Goal: Leave review/rating: Share an evaluation or opinion about a product, service, or content

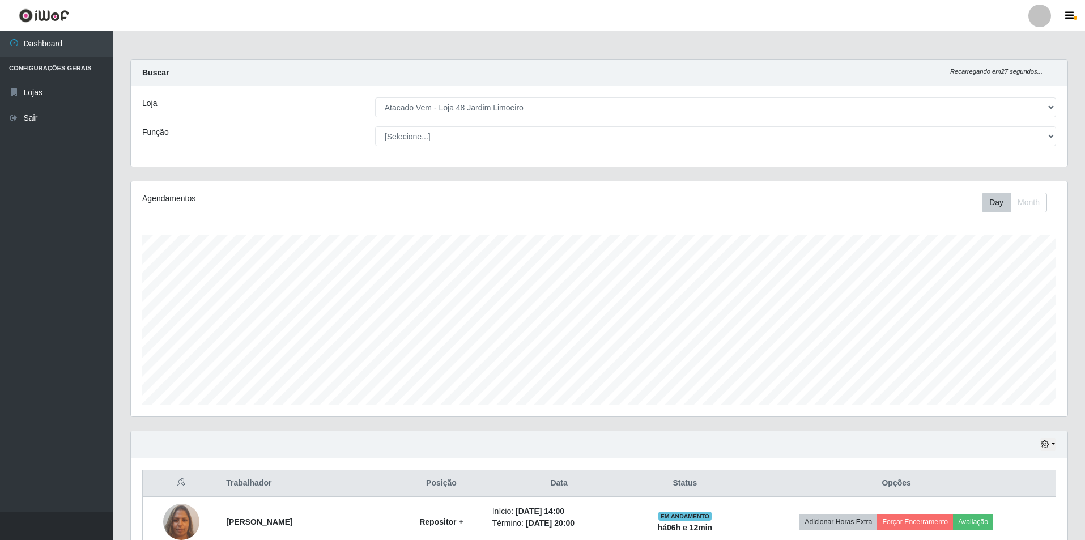
select select "449"
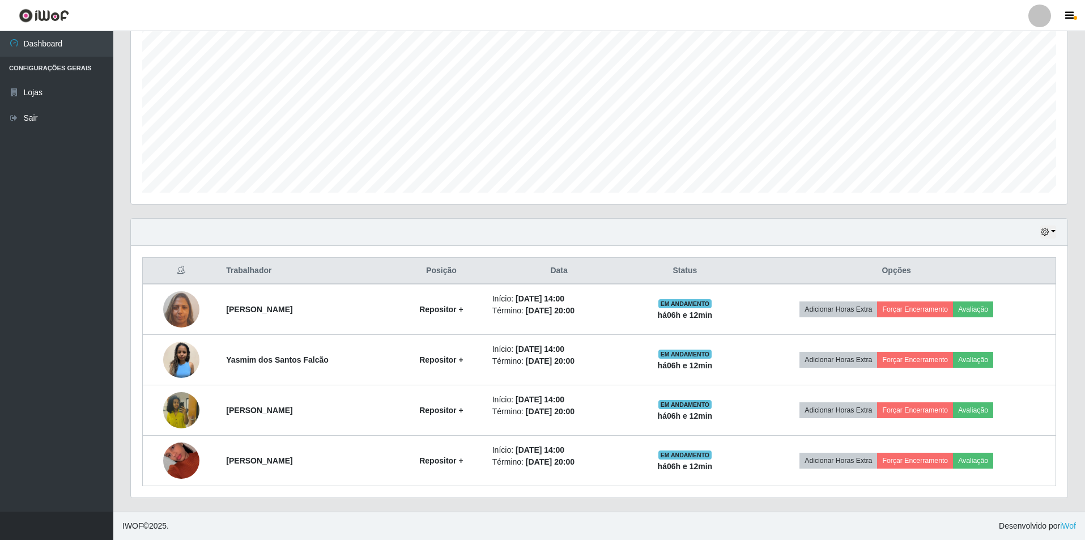
scroll to position [235, 936]
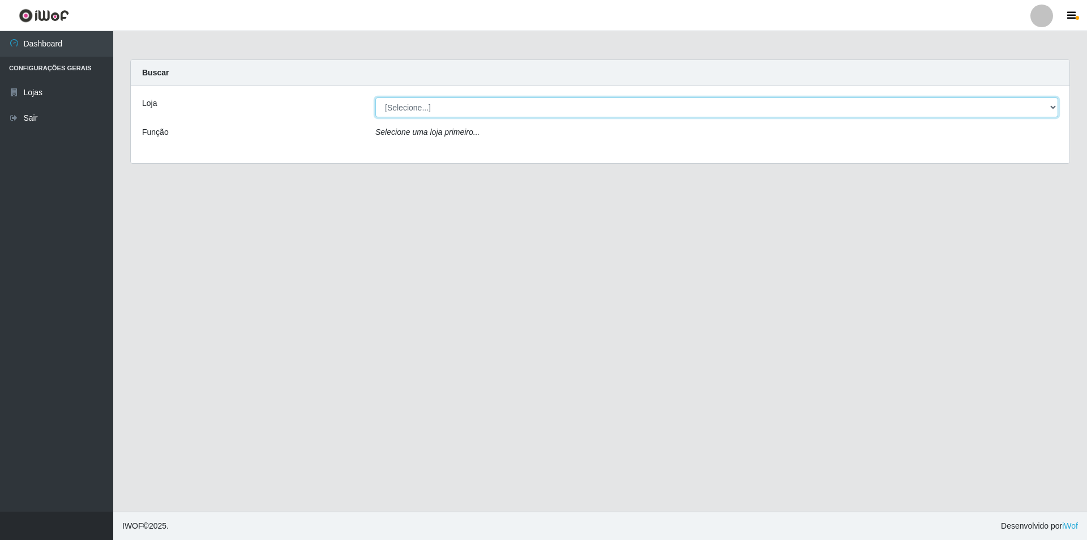
click at [458, 106] on select "[Selecione...] Atacado Vem - [STREET_ADDRESS]" at bounding box center [717, 107] width 683 height 20
select select "449"
click at [376, 97] on select "[Selecione...] Atacado Vem - [STREET_ADDRESS]" at bounding box center [717, 107] width 683 height 20
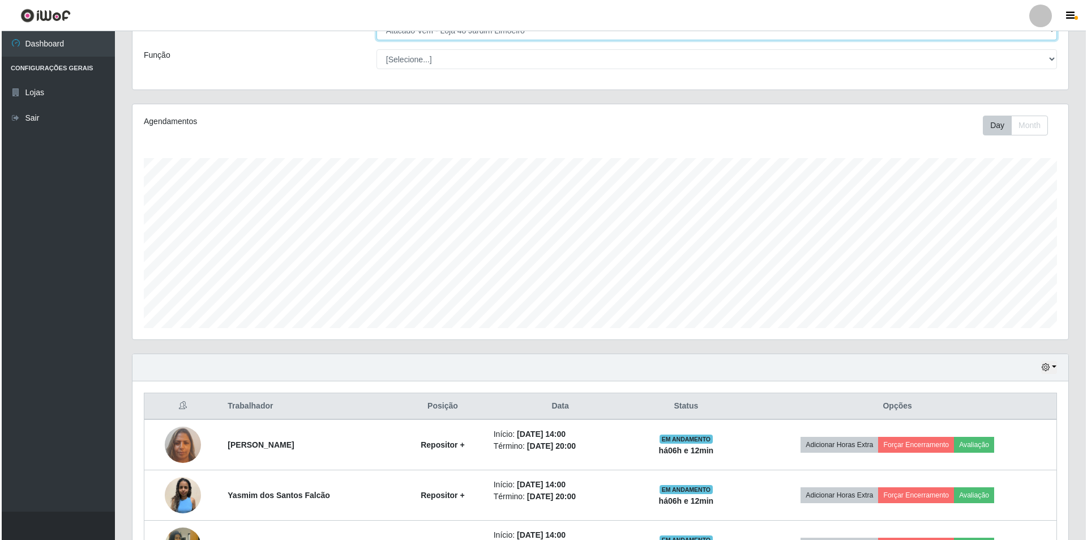
scroll to position [212, 0]
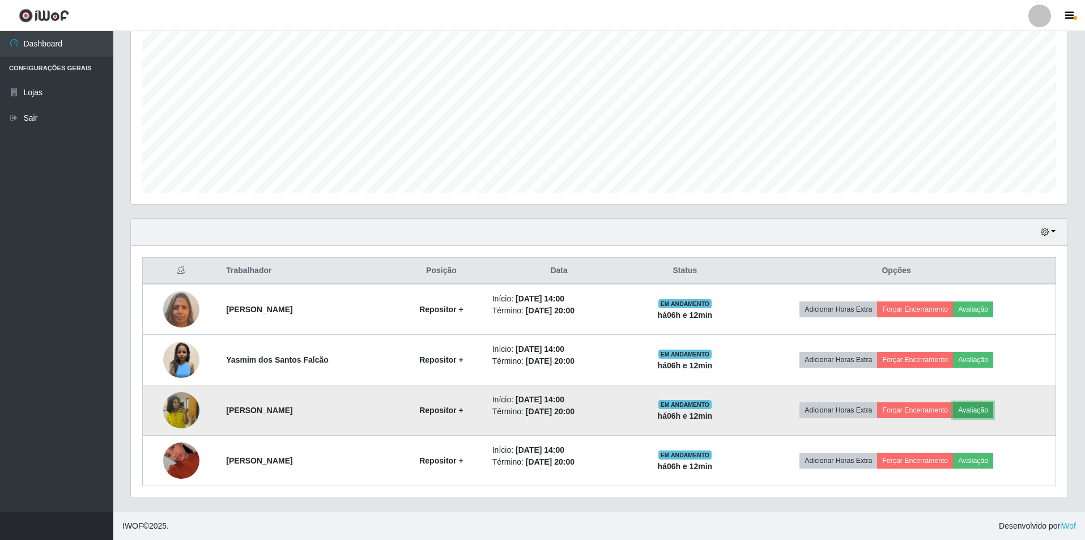
click at [977, 407] on button "Avaliação" at bounding box center [973, 410] width 40 height 16
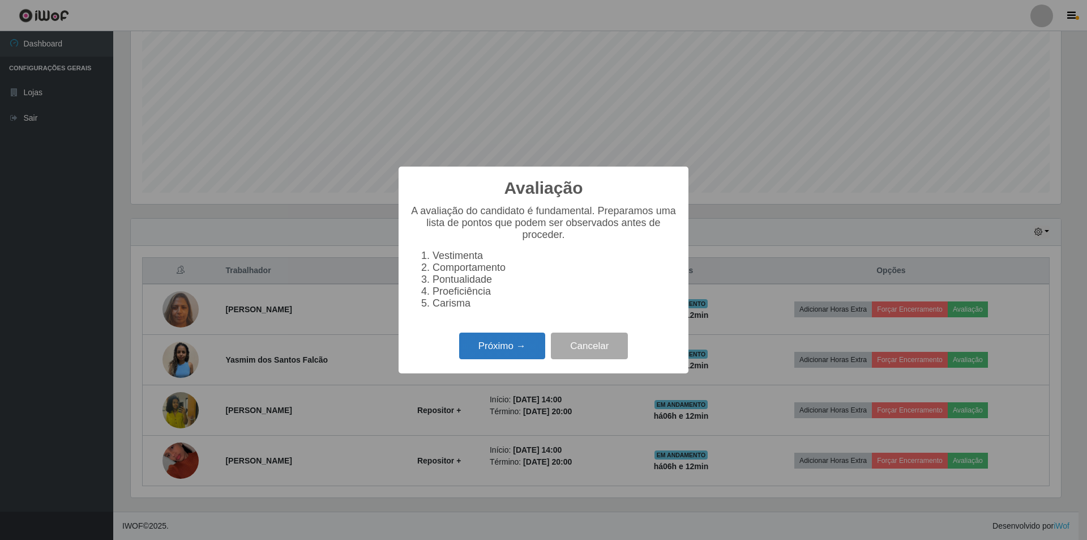
click at [509, 347] on button "Próximo →" at bounding box center [502, 345] width 86 height 27
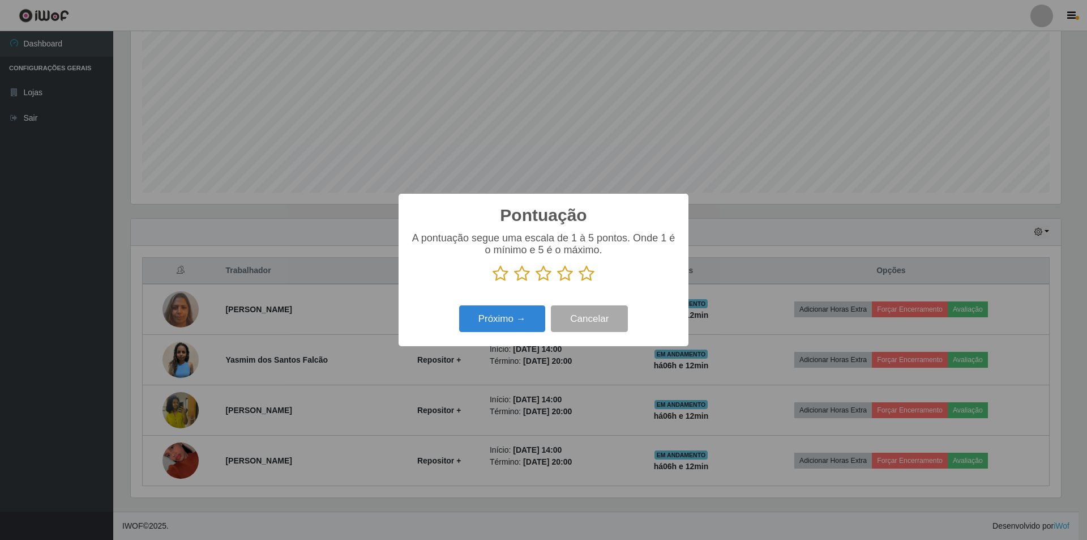
scroll to position [566154, 565459]
click at [585, 276] on icon at bounding box center [587, 273] width 16 height 17
click at [579, 282] on input "radio" at bounding box center [579, 282] width 0 height 0
click at [486, 317] on button "Próximo →" at bounding box center [502, 318] width 86 height 27
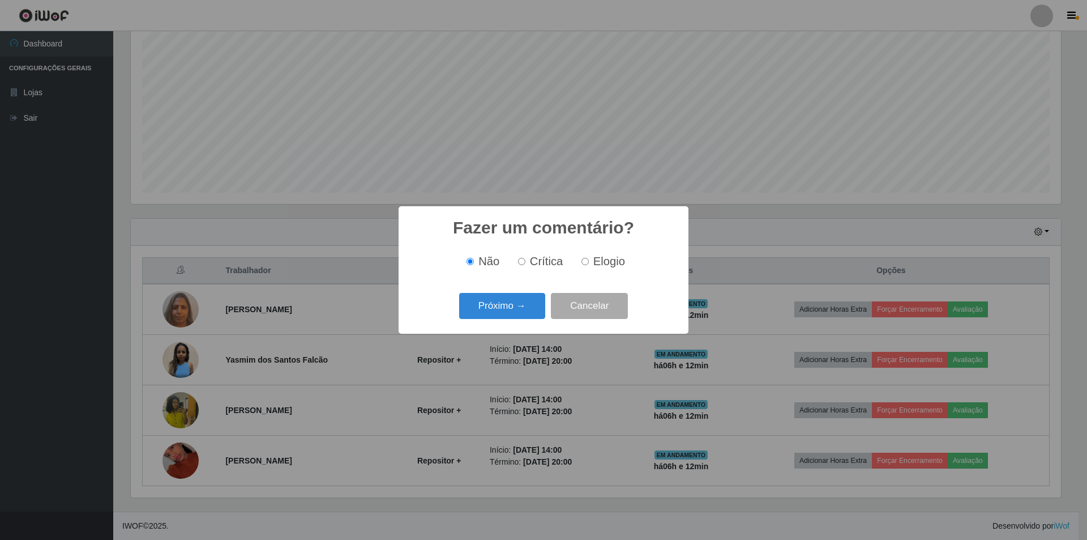
click at [585, 263] on input "Elogio" at bounding box center [585, 261] width 7 height 7
radio input "true"
click at [484, 306] on button "Próximo →" at bounding box center [502, 306] width 86 height 27
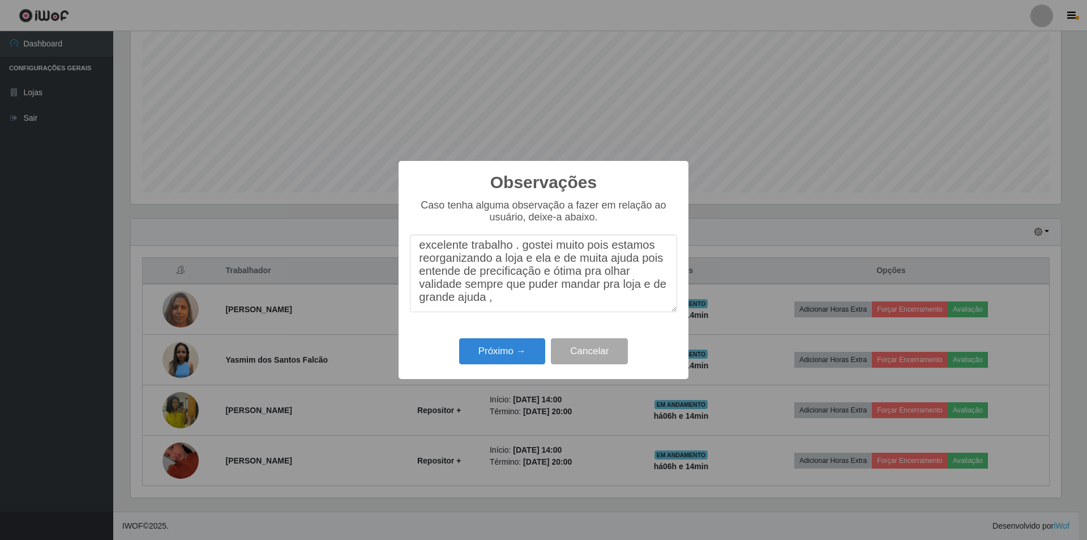
scroll to position [17, 0]
click at [530, 306] on textarea "excelente trabalho . gostei muito pois estamos reorganizando a loja e ela e de …" at bounding box center [543, 273] width 267 height 78
click at [479, 304] on textarea "excelente trabalho . gostei muito pois estamos reorganizando a loja e ela e de …" at bounding box center [543, 273] width 267 height 78
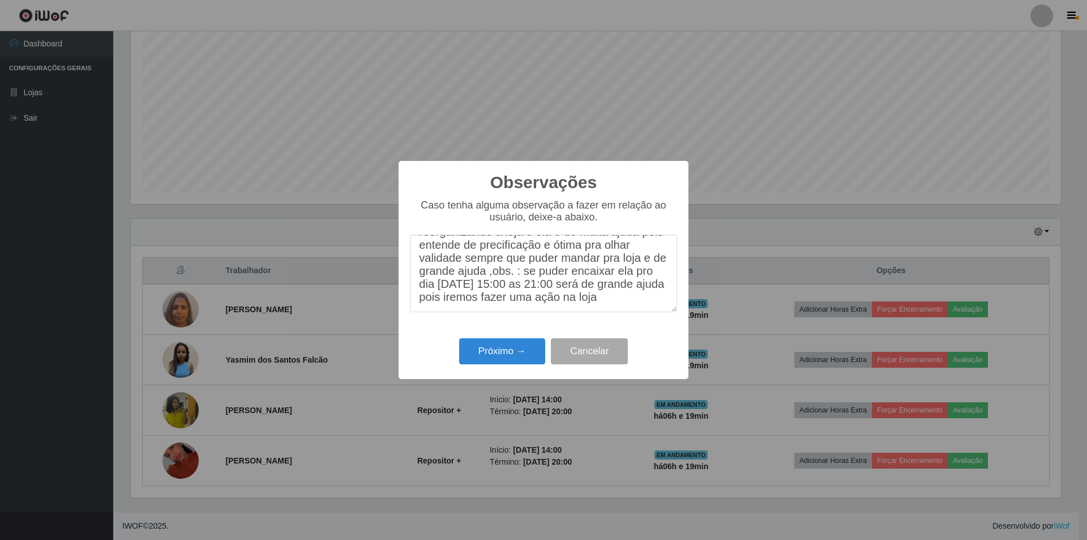
click at [638, 244] on textarea "excelente trabalho . gostei muito pois estamos reorganizando a loja e ela e de …" at bounding box center [543, 273] width 267 height 78
type textarea "excelente trabalho . gostei muito pois estamos reorganizando a loja e ela e de …"
click at [500, 352] on button "Próximo →" at bounding box center [502, 351] width 86 height 27
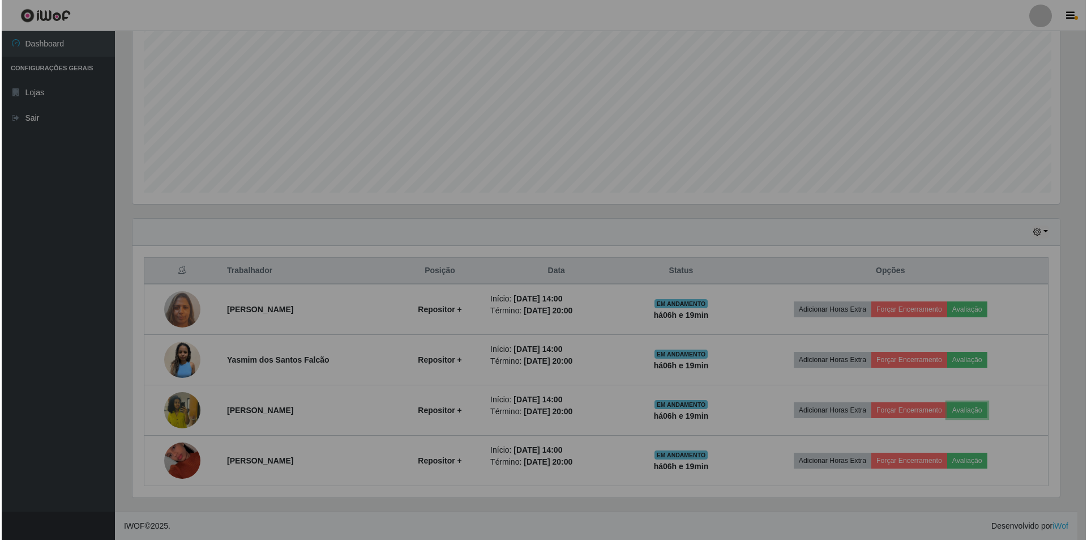
scroll to position [235, 936]
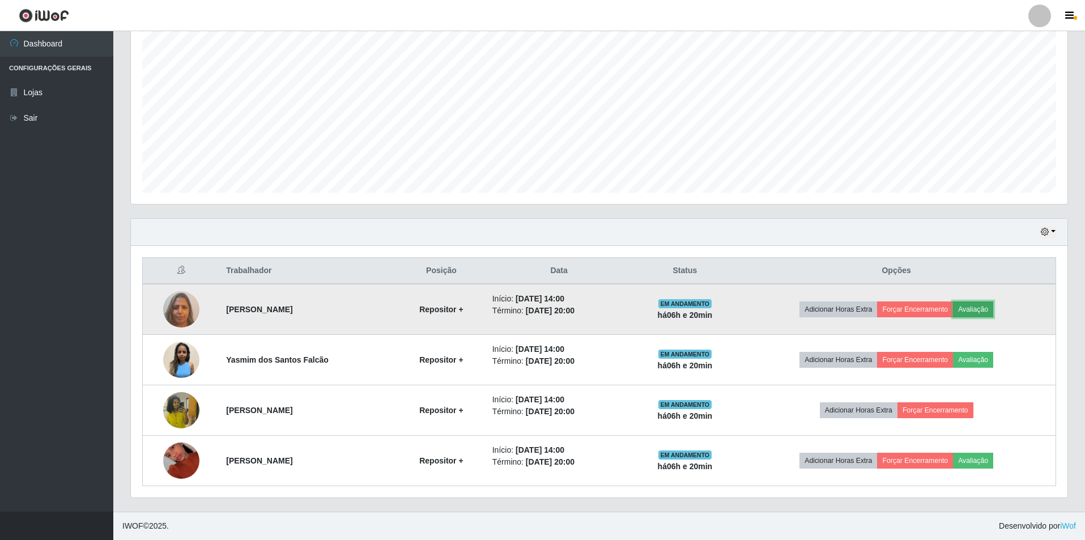
click at [983, 309] on button "Avaliação" at bounding box center [973, 309] width 40 height 16
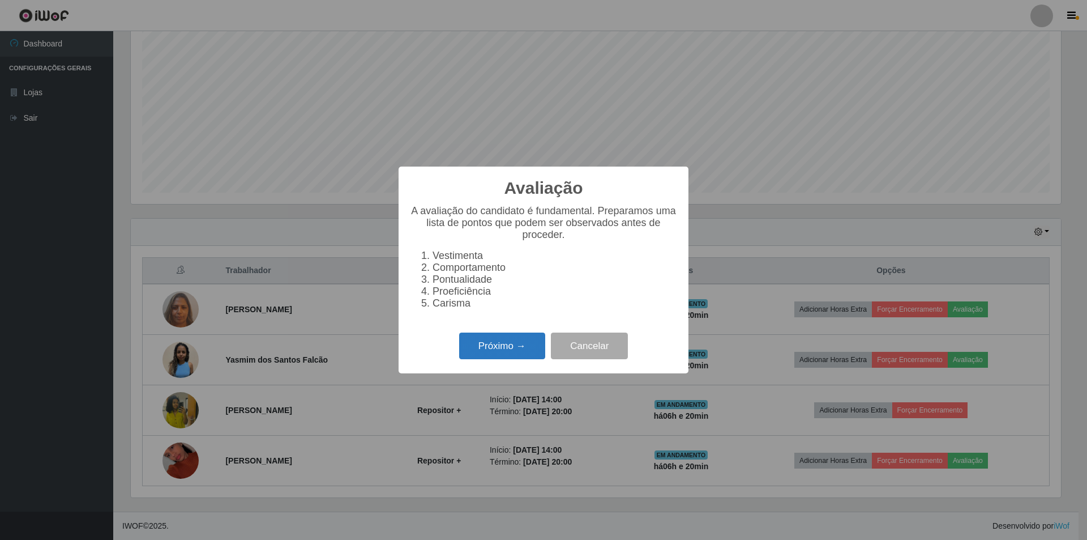
click at [483, 349] on button "Próximo →" at bounding box center [502, 345] width 86 height 27
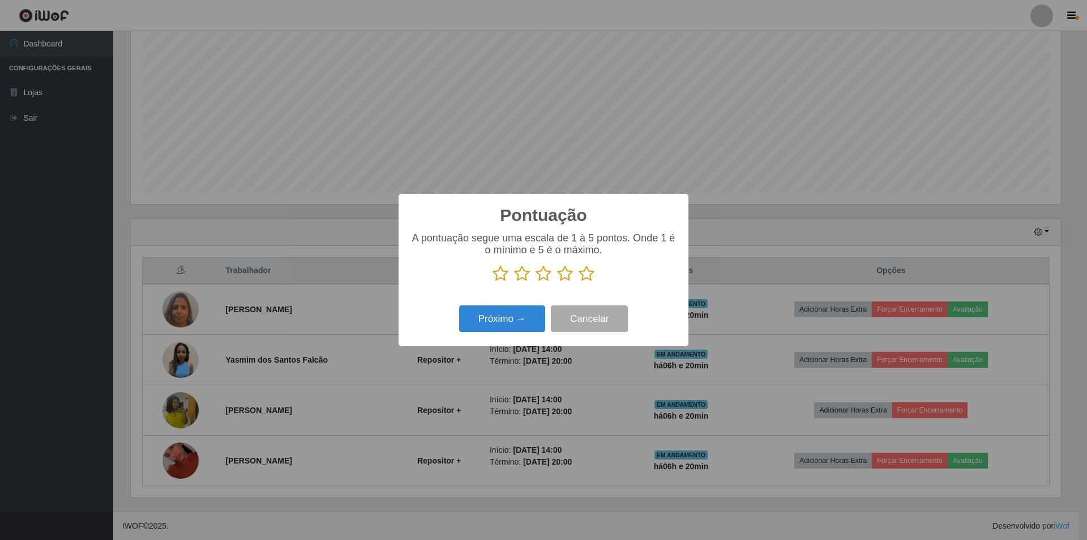
scroll to position [566154, 565459]
click at [542, 275] on icon at bounding box center [544, 273] width 16 height 17
click at [536, 282] on input "radio" at bounding box center [536, 282] width 0 height 0
click at [515, 319] on button "Próximo →" at bounding box center [502, 318] width 86 height 27
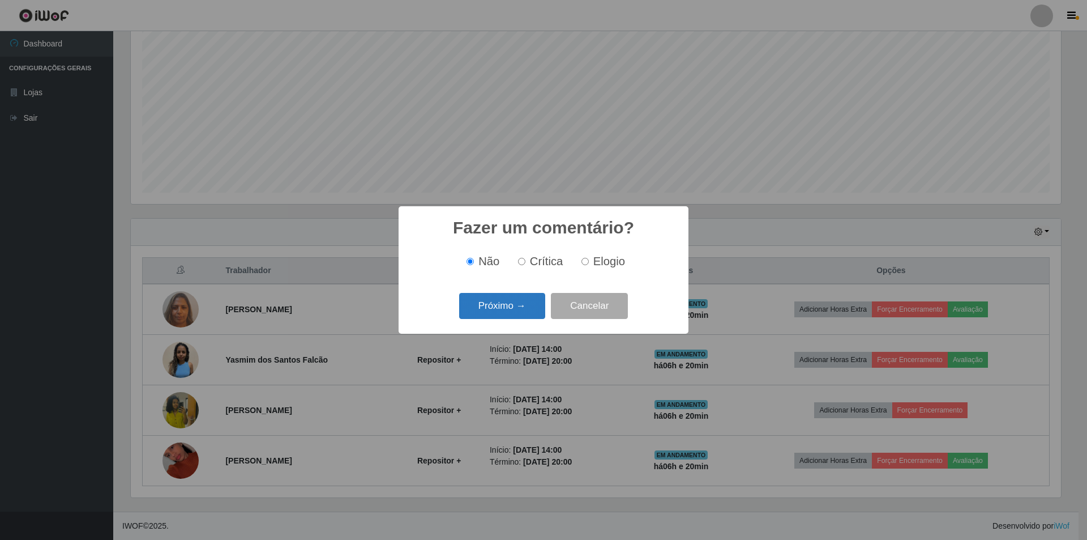
click at [511, 315] on button "Próximo →" at bounding box center [502, 306] width 86 height 27
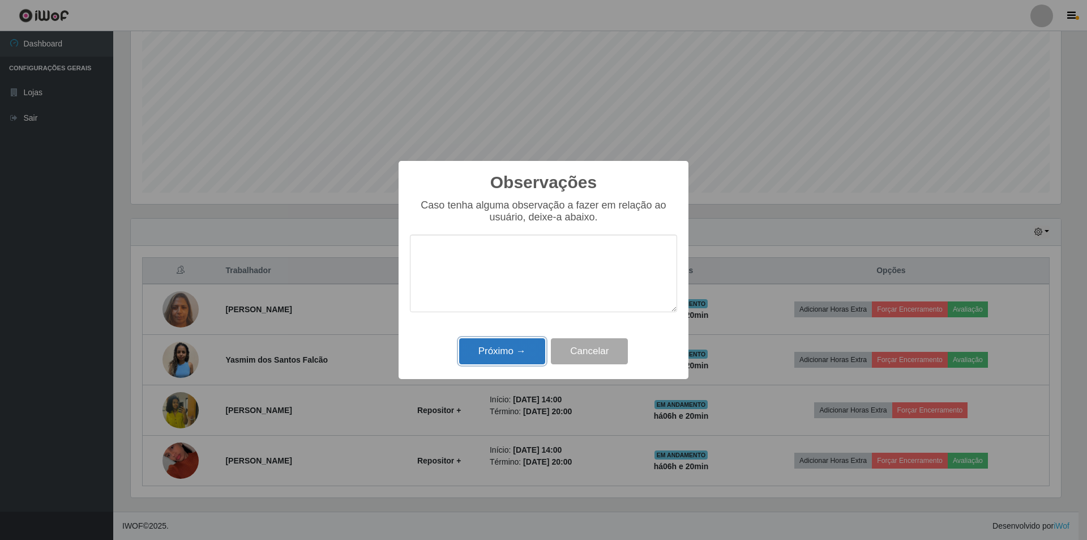
click at [507, 349] on button "Próximo →" at bounding box center [502, 351] width 86 height 27
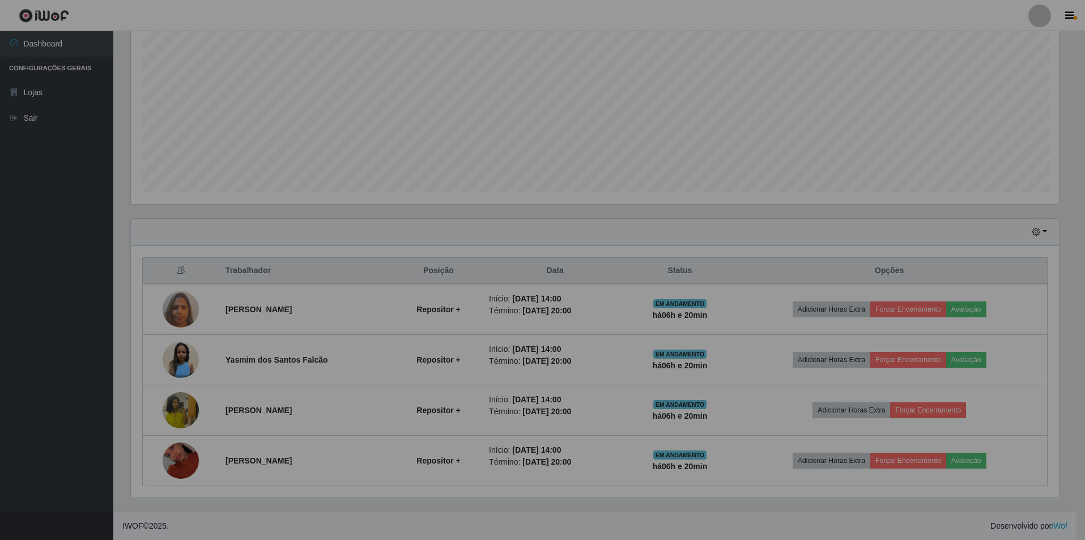
scroll to position [235, 936]
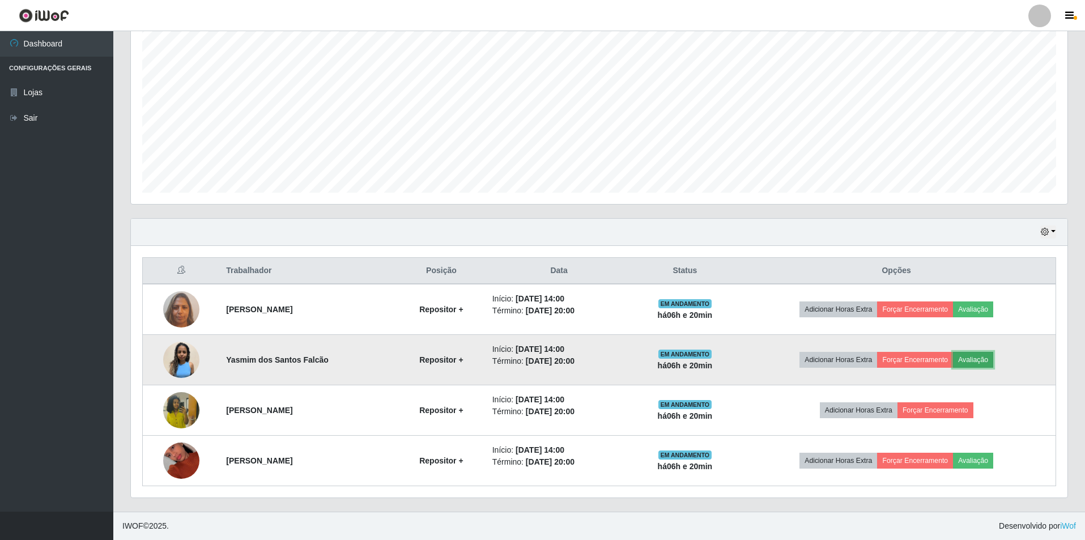
click at [993, 358] on button "Avaliação" at bounding box center [973, 360] width 40 height 16
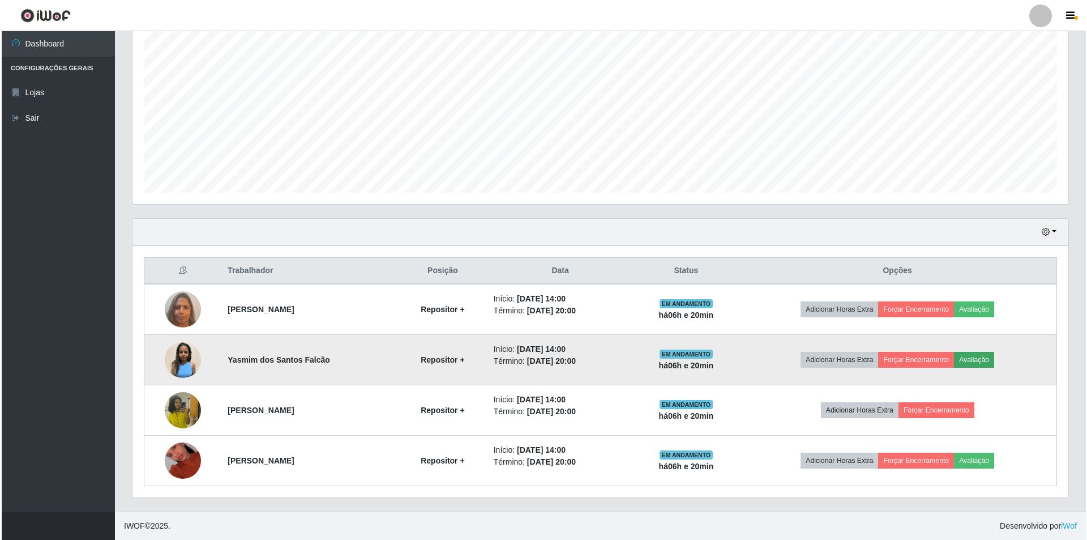
scroll to position [235, 931]
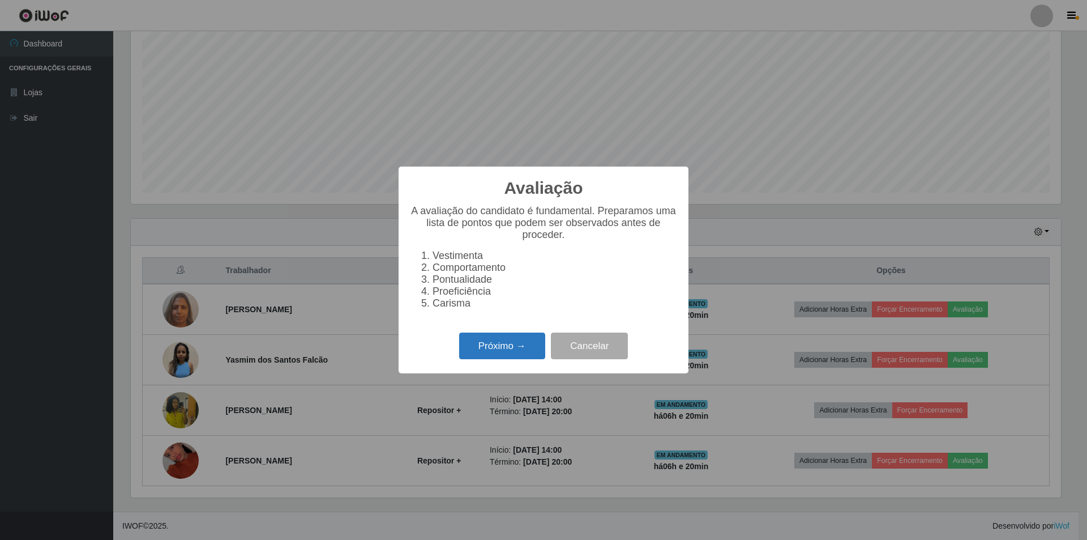
click at [493, 357] on button "Próximo →" at bounding box center [502, 345] width 86 height 27
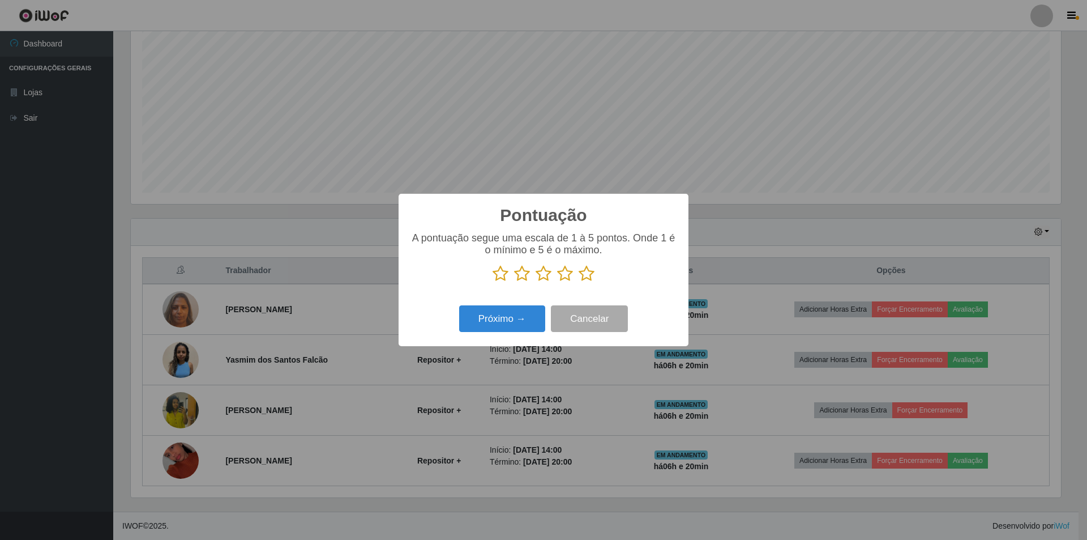
scroll to position [566154, 565459]
click at [541, 278] on icon at bounding box center [544, 273] width 16 height 17
click at [536, 282] on input "radio" at bounding box center [536, 282] width 0 height 0
click at [506, 322] on button "Próximo →" at bounding box center [502, 318] width 86 height 27
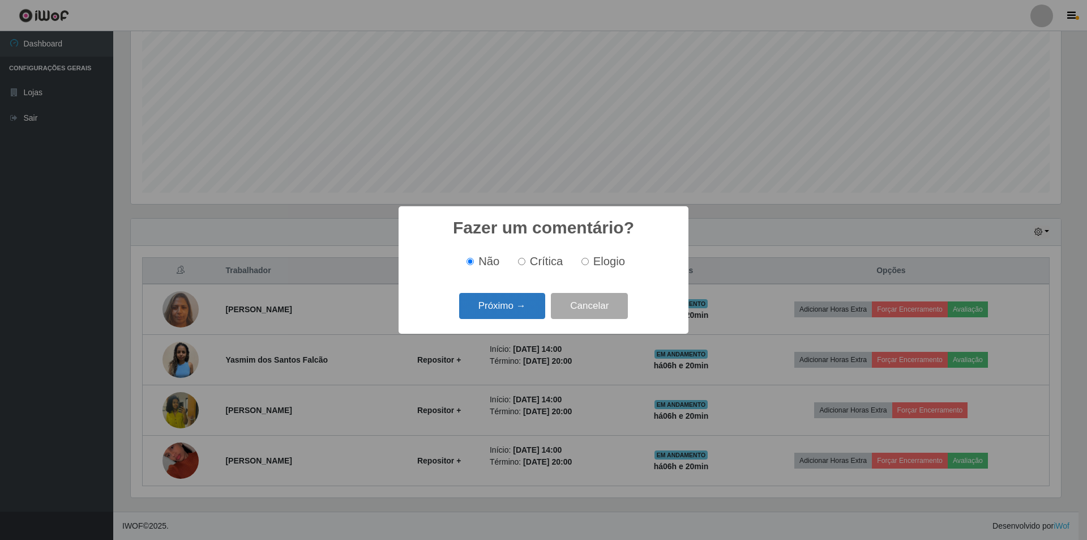
click at [509, 314] on button "Próximo →" at bounding box center [502, 306] width 86 height 27
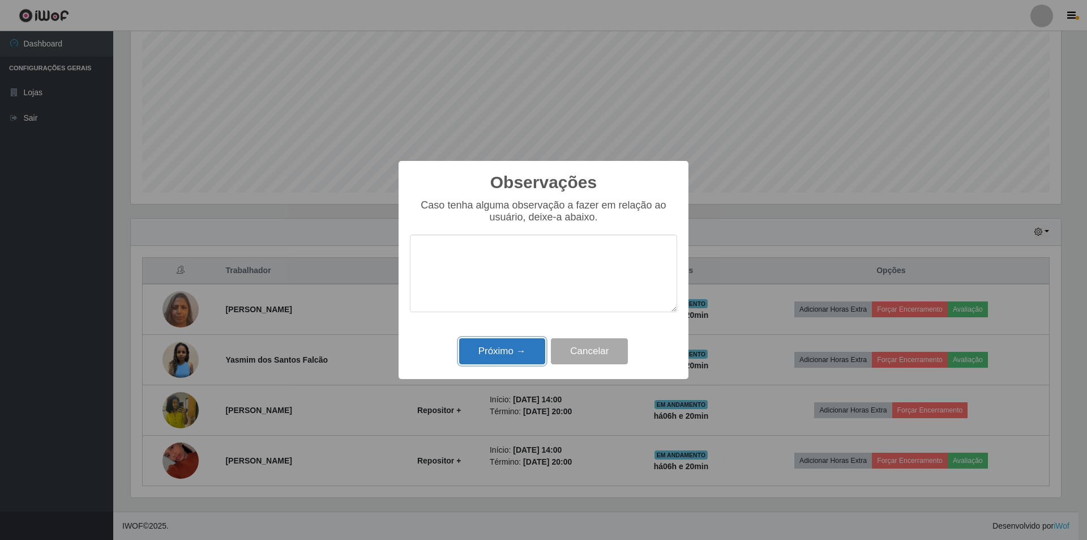
click at [500, 355] on button "Próximo →" at bounding box center [502, 351] width 86 height 27
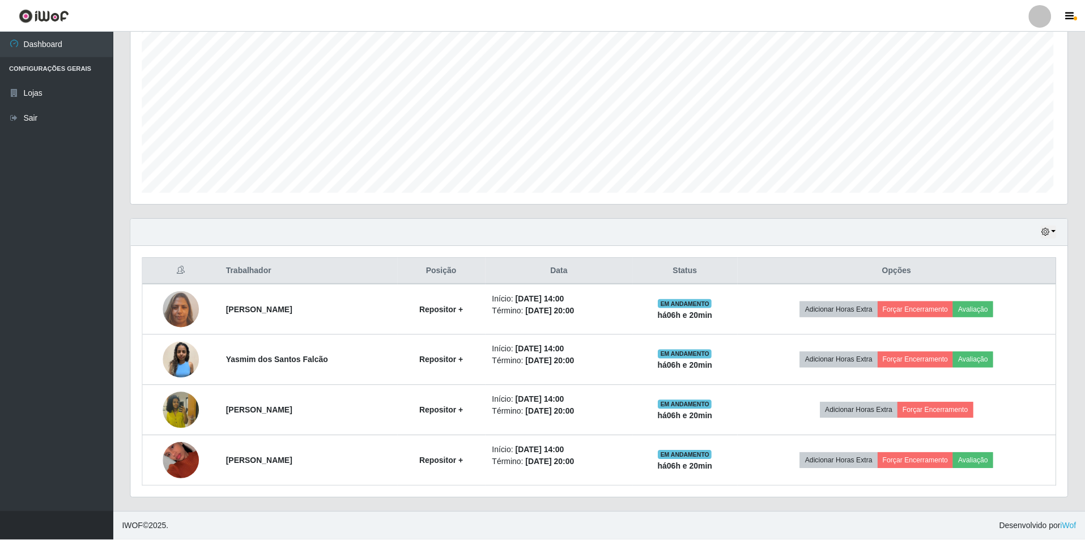
scroll to position [235, 936]
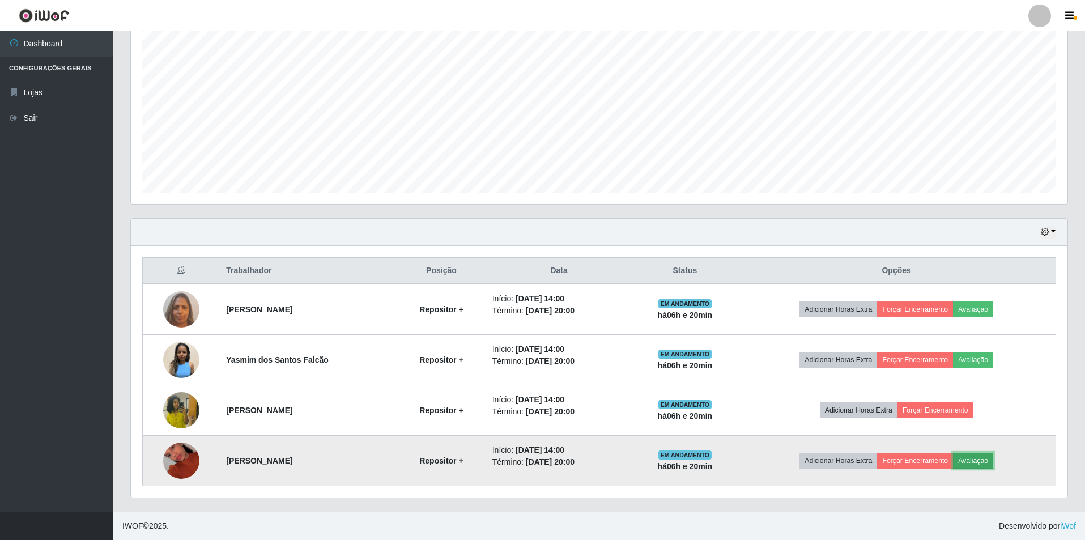
click at [986, 462] on button "Avaliação" at bounding box center [973, 461] width 40 height 16
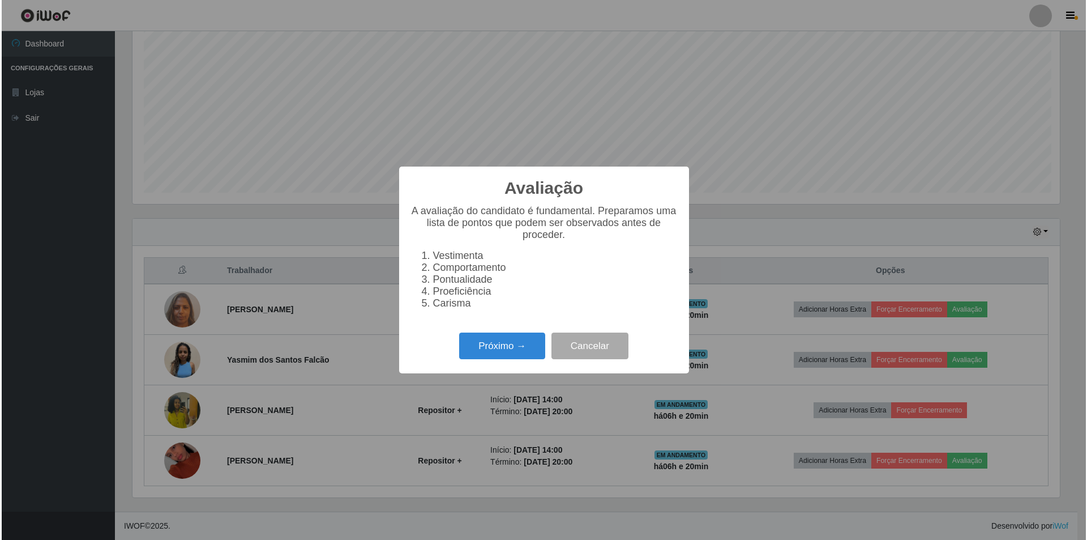
scroll to position [235, 931]
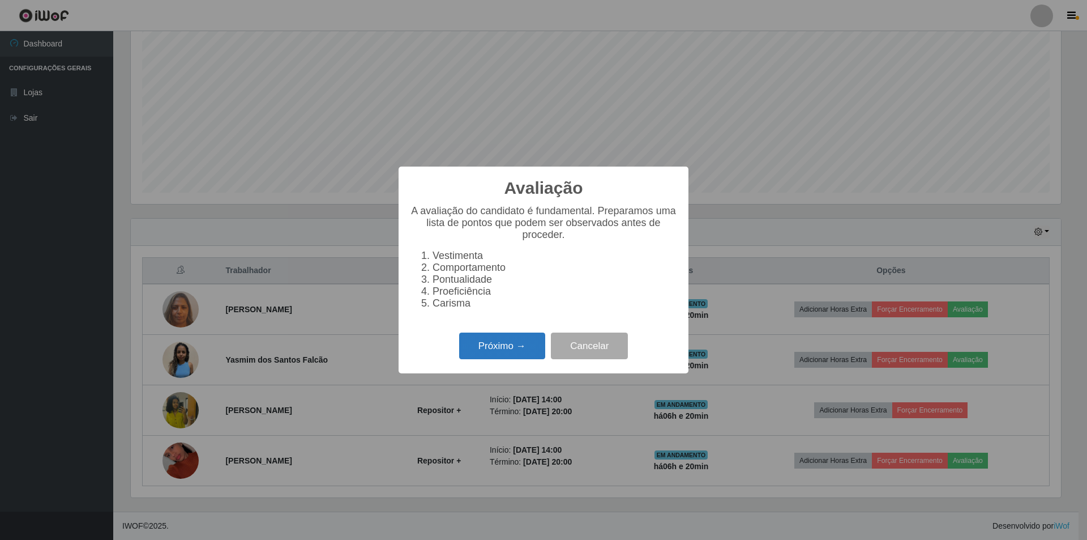
click at [506, 347] on button "Próximo →" at bounding box center [502, 345] width 86 height 27
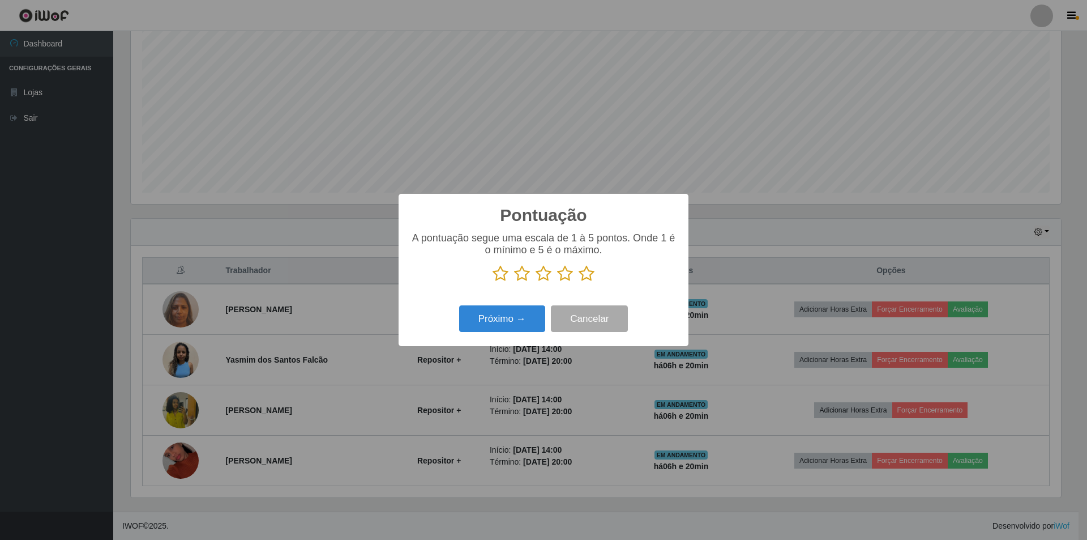
scroll to position [566154, 565459]
click at [544, 274] on icon at bounding box center [544, 273] width 16 height 17
click at [536, 282] on input "radio" at bounding box center [536, 282] width 0 height 0
click at [504, 319] on button "Próximo →" at bounding box center [502, 318] width 86 height 27
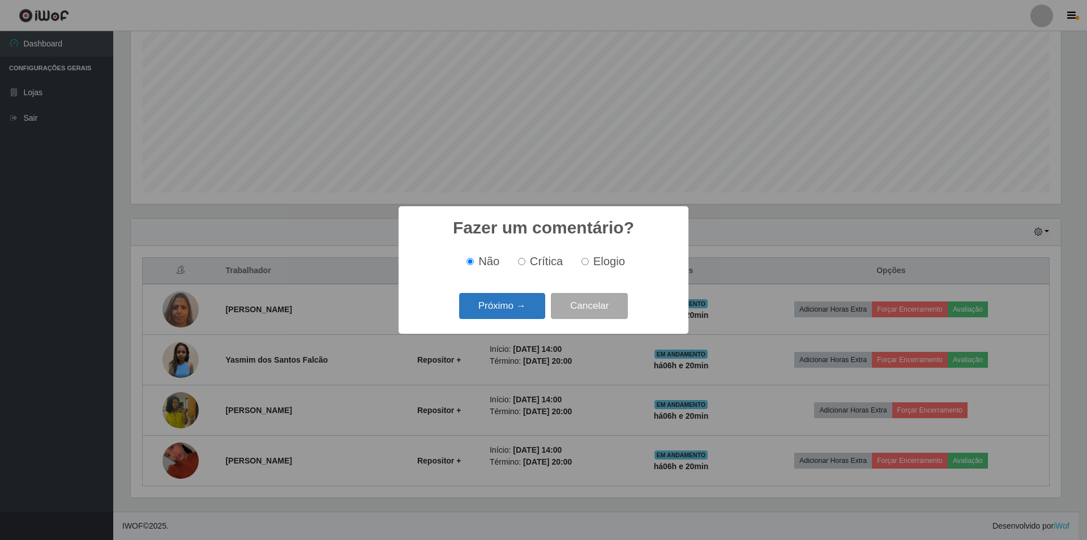
click at [506, 306] on button "Próximo →" at bounding box center [502, 306] width 86 height 27
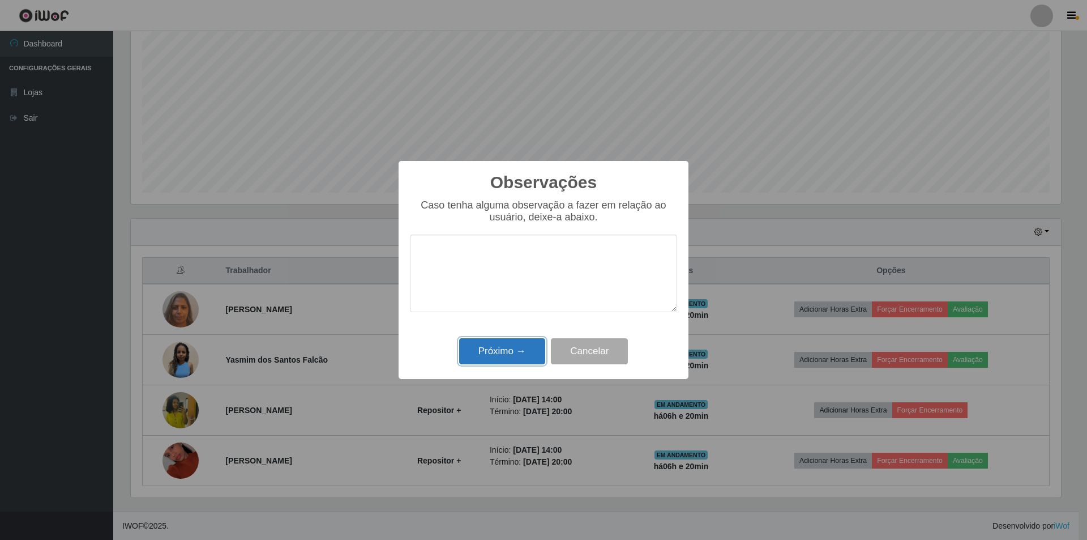
click at [500, 351] on button "Próximo →" at bounding box center [502, 351] width 86 height 27
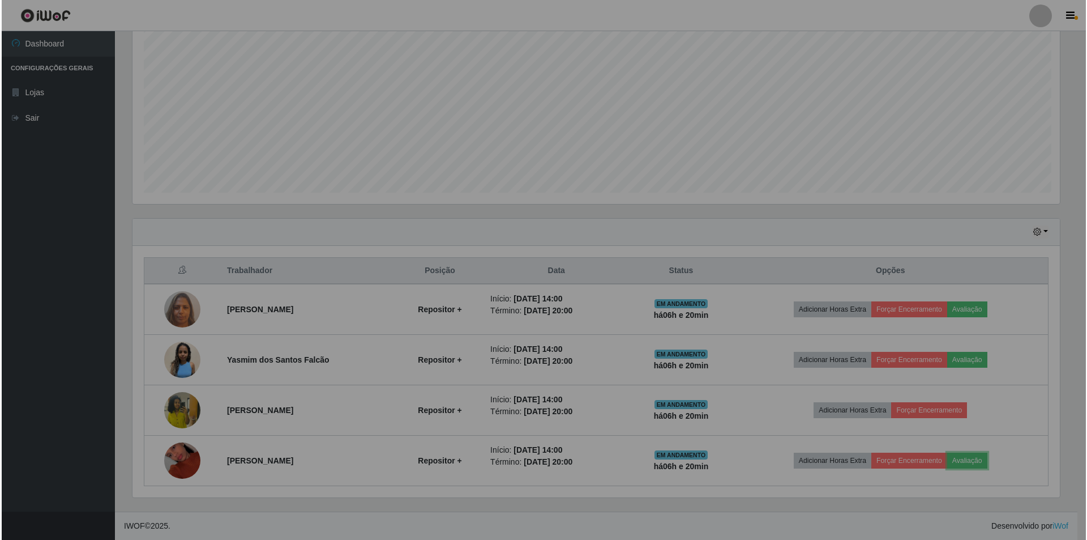
scroll to position [235, 936]
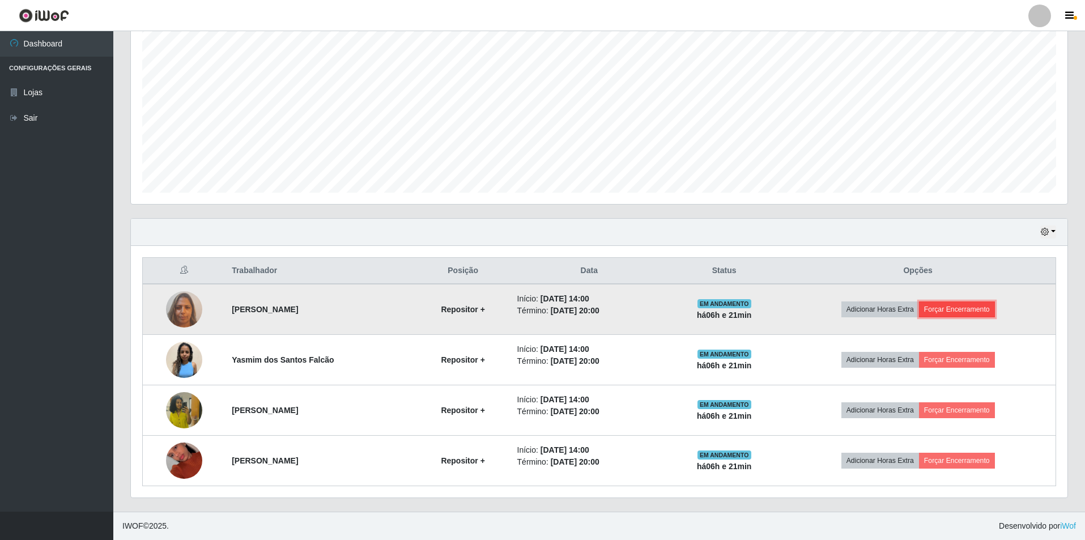
click at [983, 306] on button "Forçar Encerramento" at bounding box center [957, 309] width 76 height 16
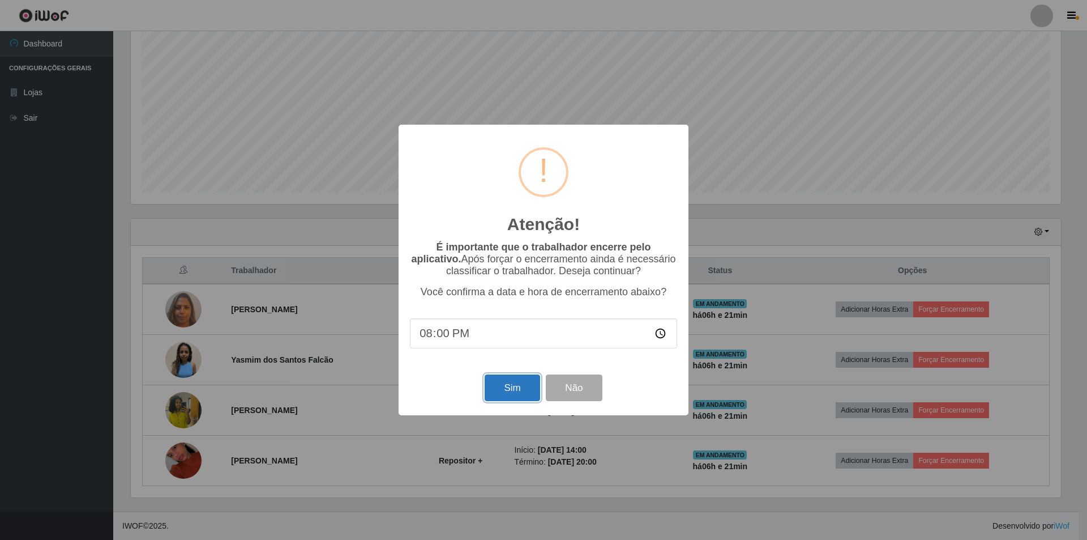
click at [510, 384] on button "Sim" at bounding box center [512, 387] width 55 height 27
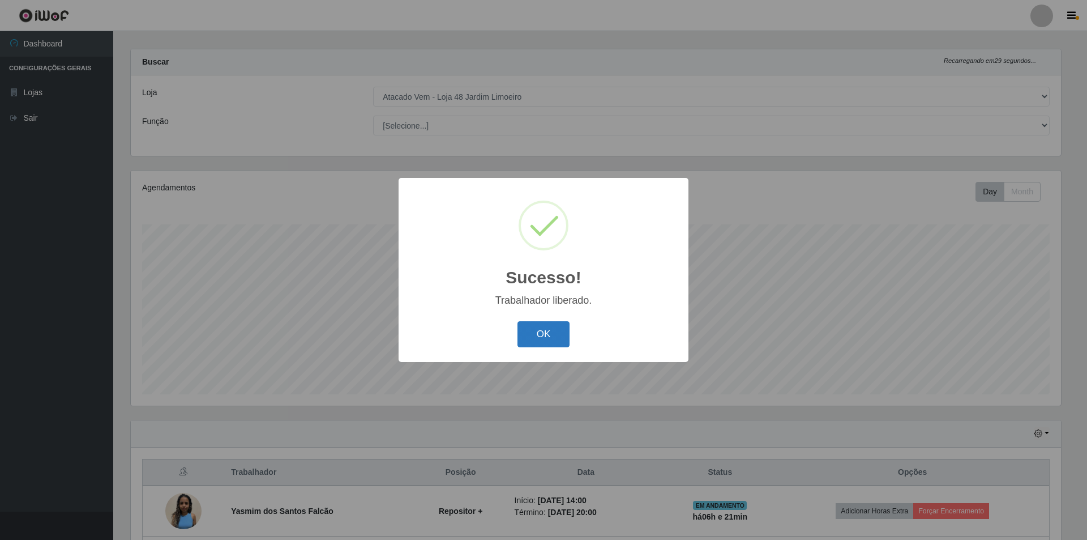
click at [554, 334] on button "OK" at bounding box center [544, 334] width 53 height 27
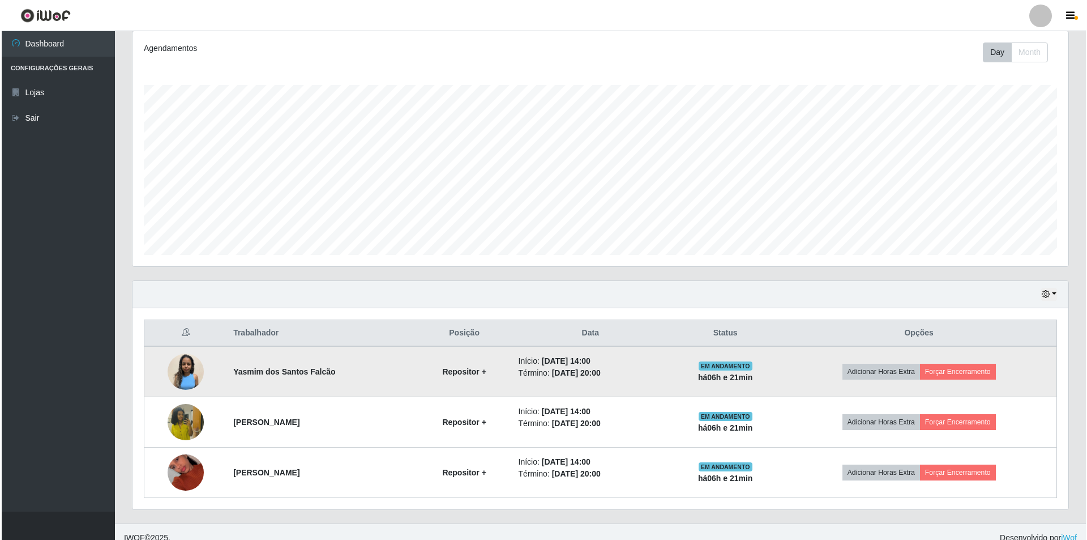
scroll to position [162, 0]
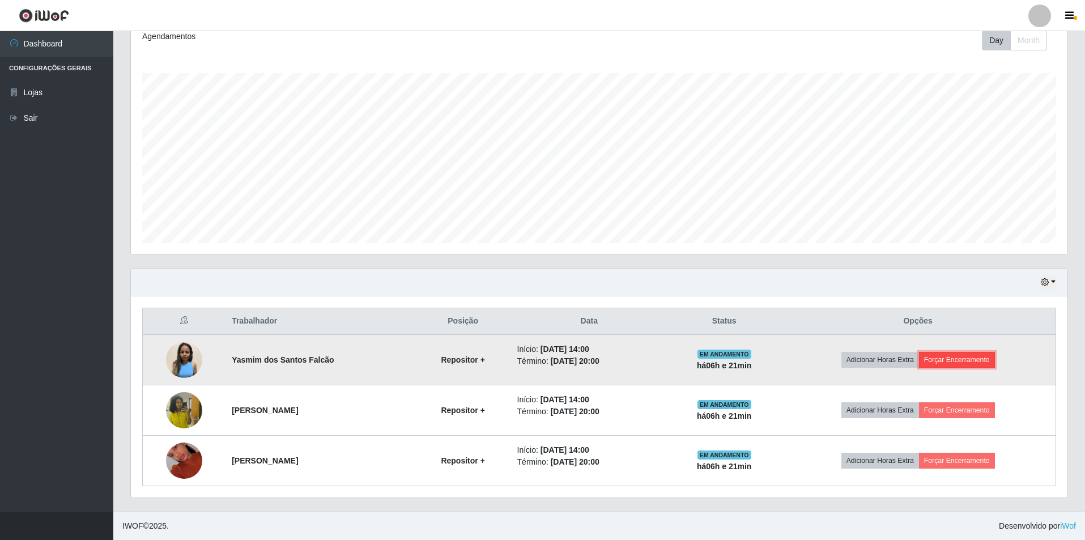
click at [971, 358] on button "Forçar Encerramento" at bounding box center [957, 360] width 76 height 16
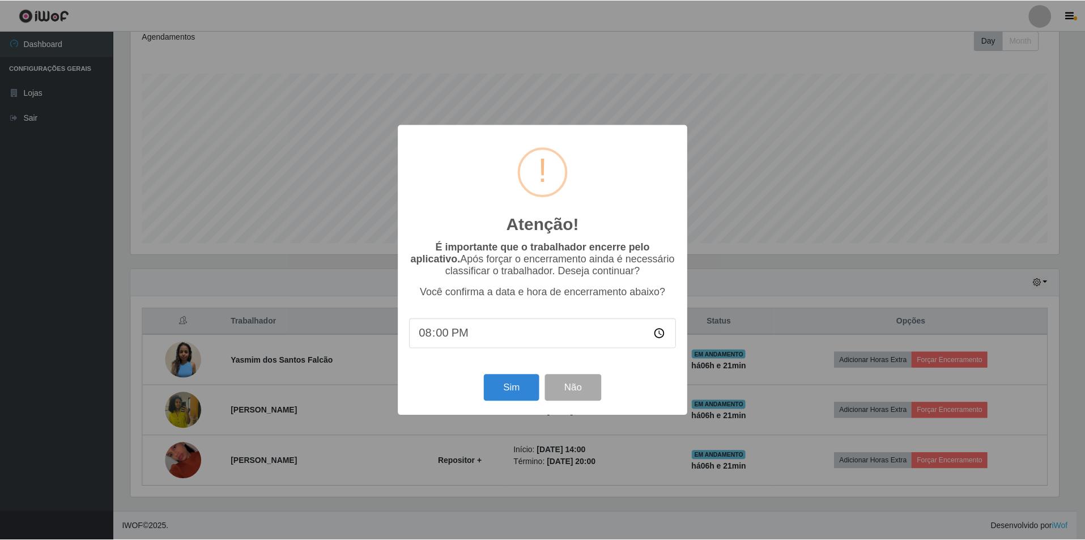
scroll to position [235, 931]
click at [513, 386] on button "Sim" at bounding box center [512, 387] width 55 height 27
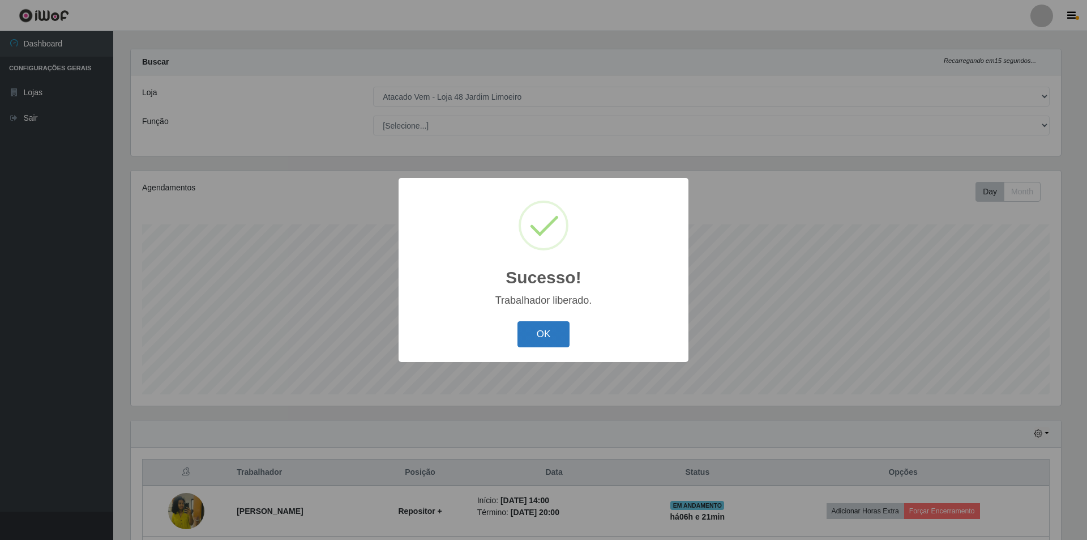
click at [539, 337] on button "OK" at bounding box center [544, 334] width 53 height 27
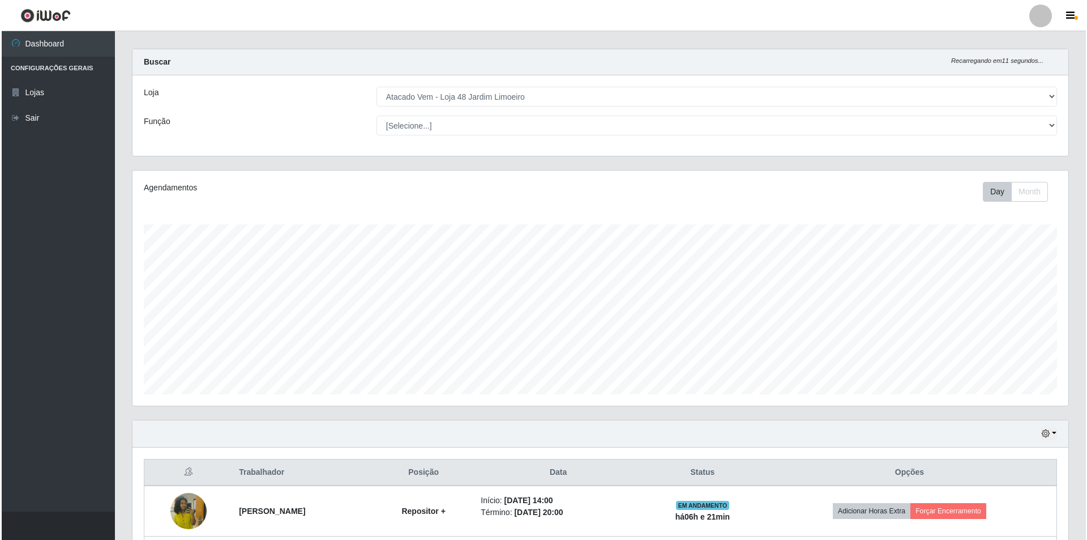
scroll to position [112, 0]
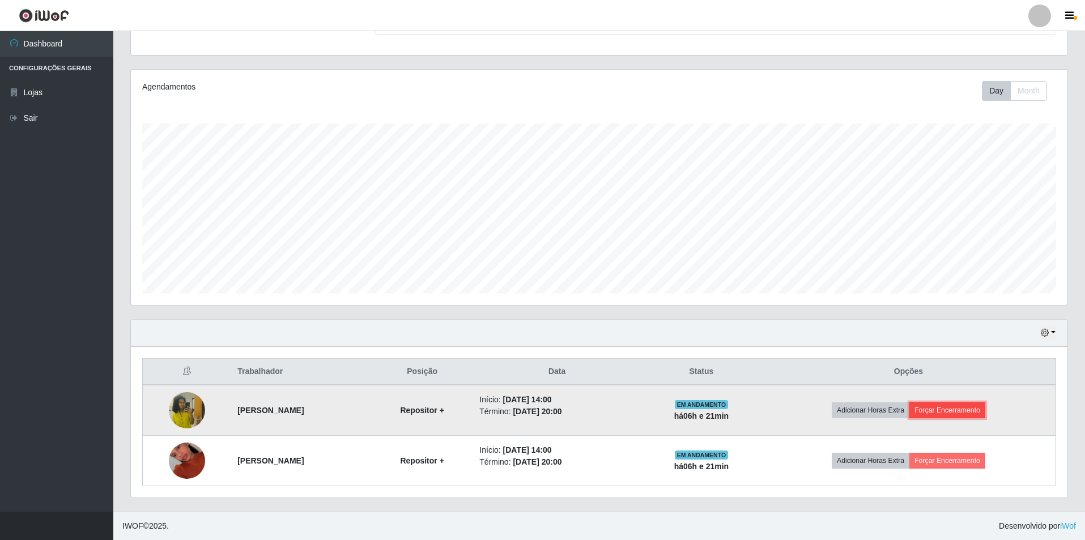
click at [962, 407] on button "Forçar Encerramento" at bounding box center [947, 410] width 76 height 16
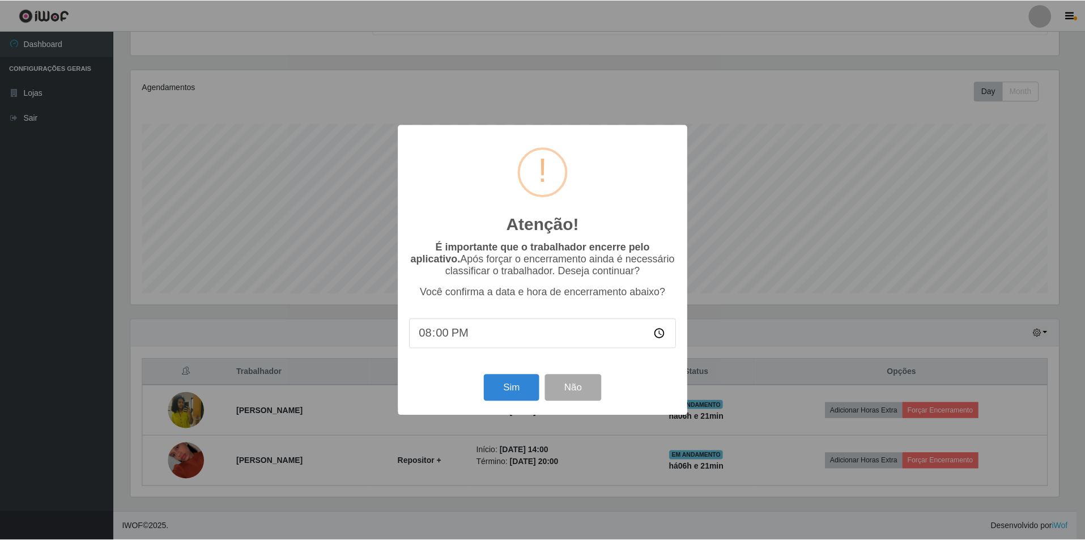
scroll to position [235, 931]
click at [504, 387] on button "Sim" at bounding box center [512, 387] width 55 height 27
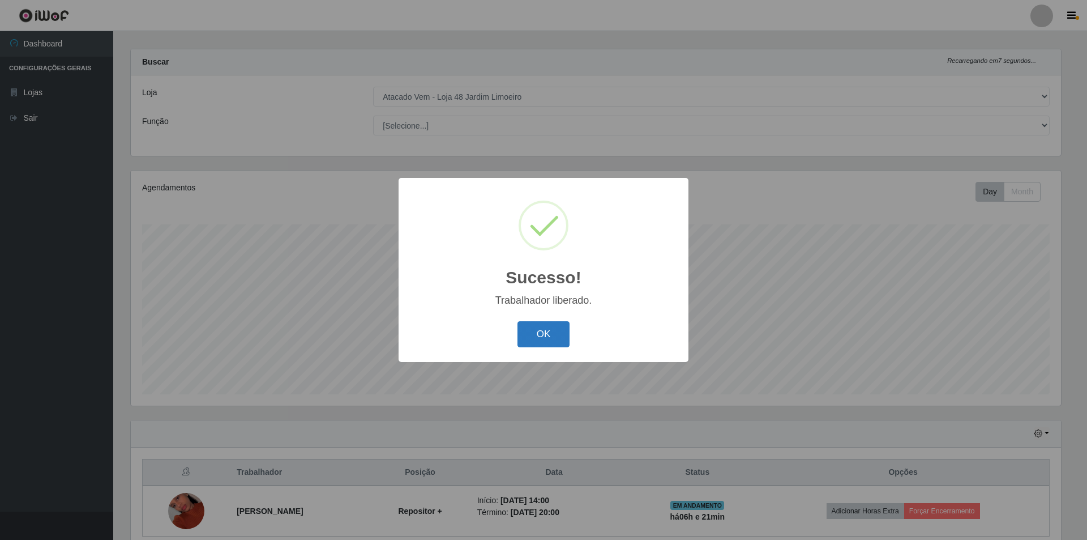
click at [562, 328] on button "OK" at bounding box center [544, 334] width 53 height 27
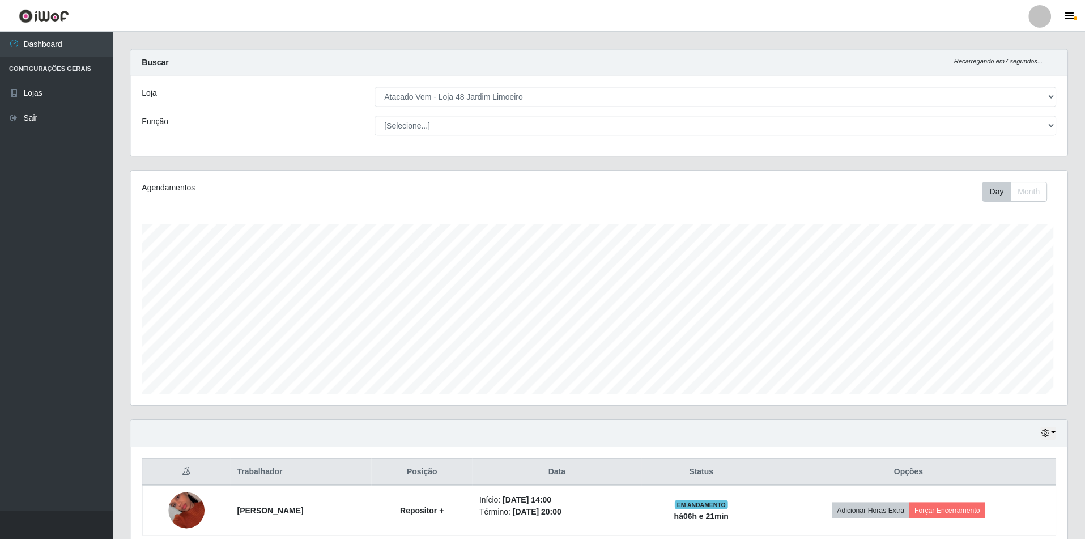
scroll to position [0, 0]
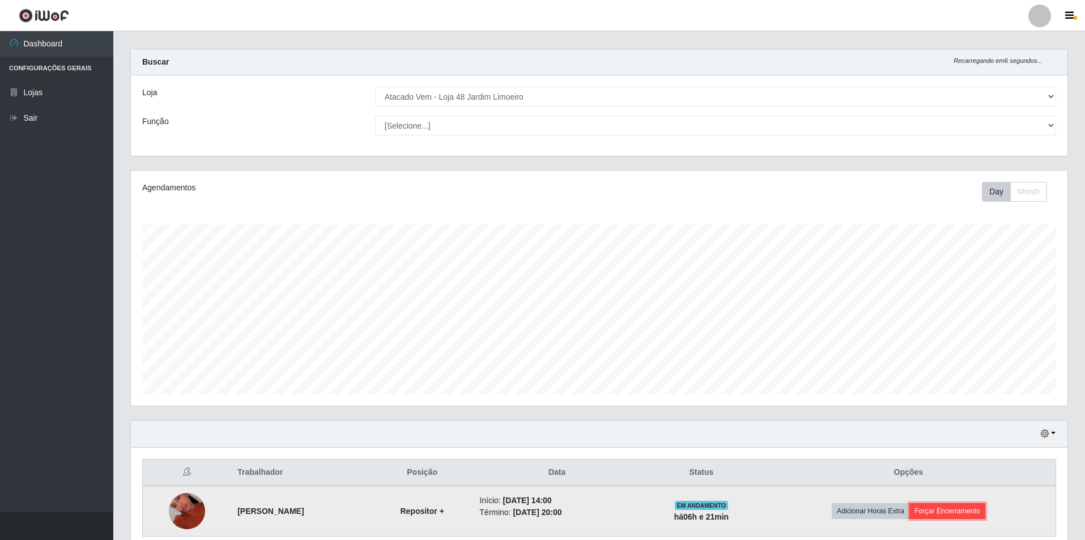
click at [955, 515] on button "Forçar Encerramento" at bounding box center [947, 511] width 76 height 16
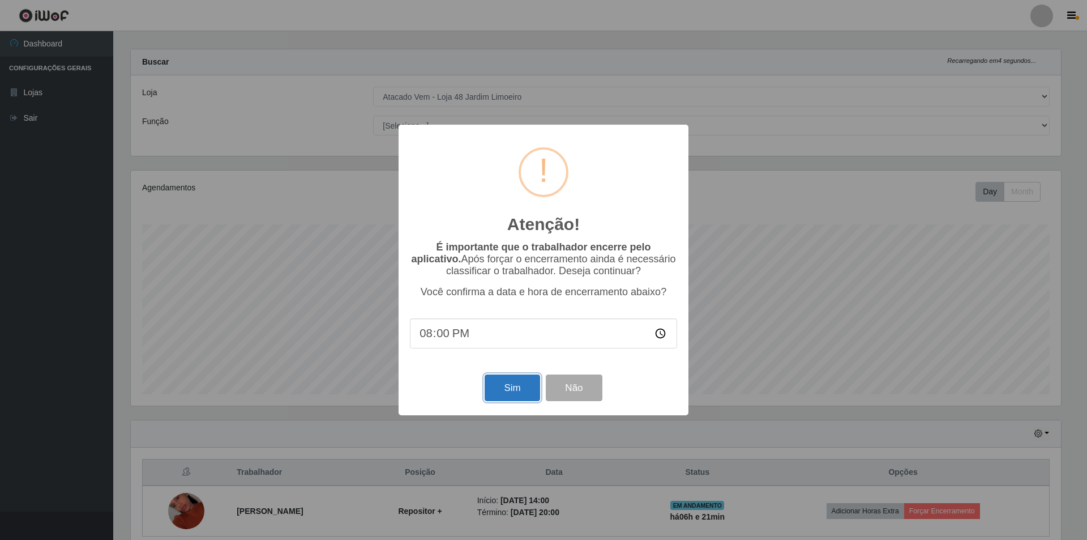
click at [507, 381] on button "Sim" at bounding box center [512, 387] width 55 height 27
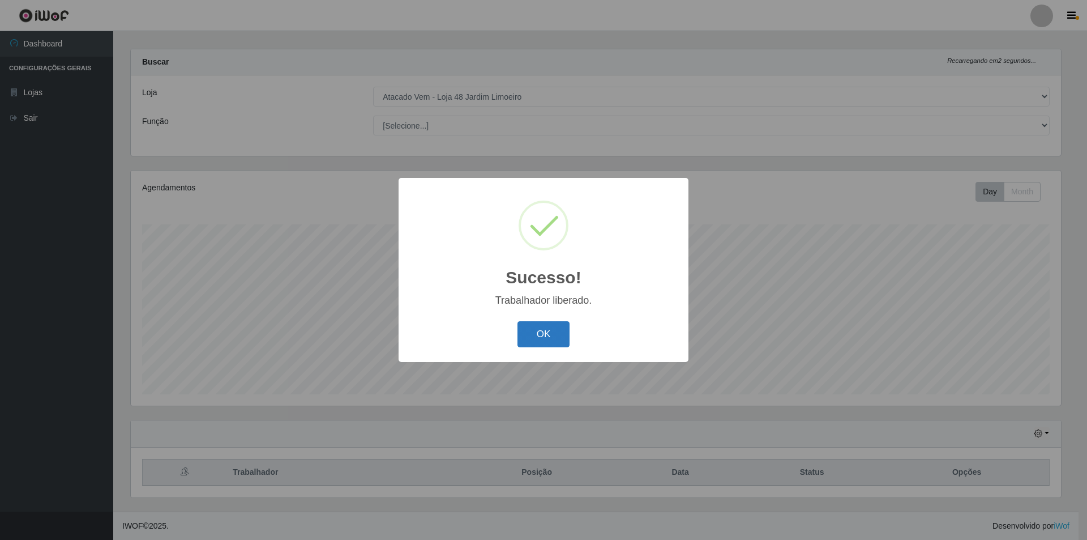
click at [540, 332] on button "OK" at bounding box center [544, 334] width 53 height 27
